Goal: Transaction & Acquisition: Purchase product/service

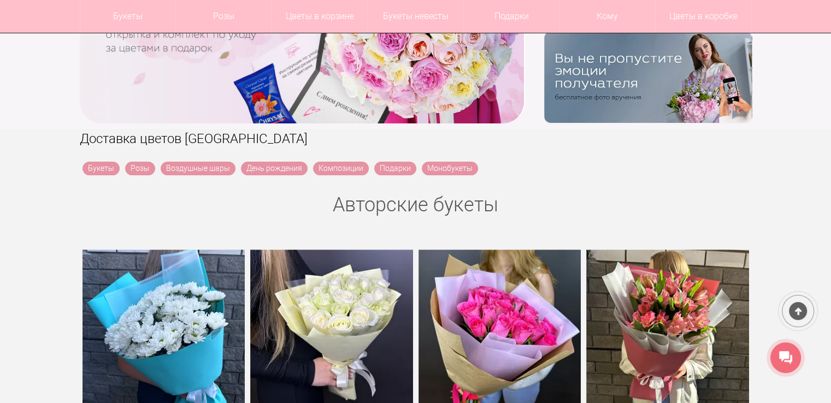
scroll to position [190, 0]
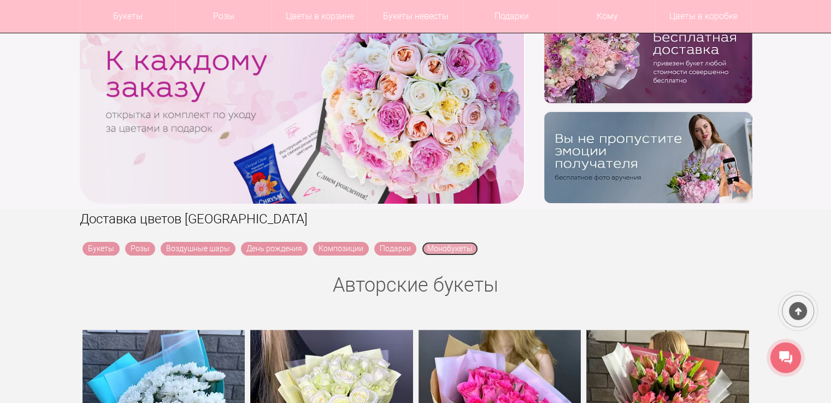
click at [445, 247] on link "Монобукеты" at bounding box center [450, 249] width 56 height 14
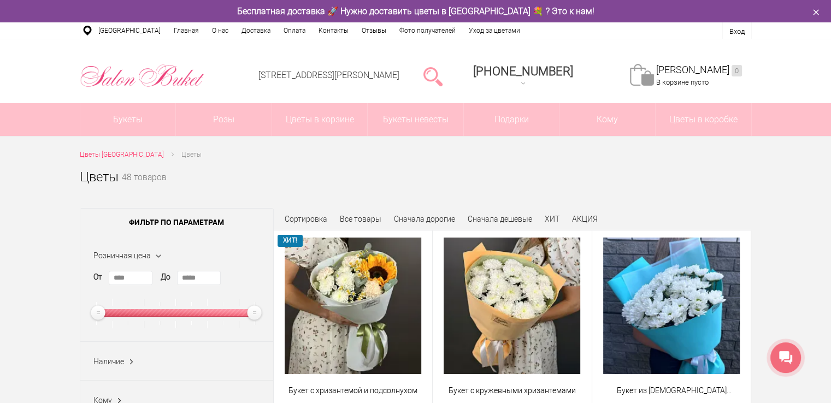
drag, startPoint x: 833, startPoint y: 23, endPoint x: 817, endPoint y: -10, distance: 37.9
